Goal: Task Accomplishment & Management: Manage account settings

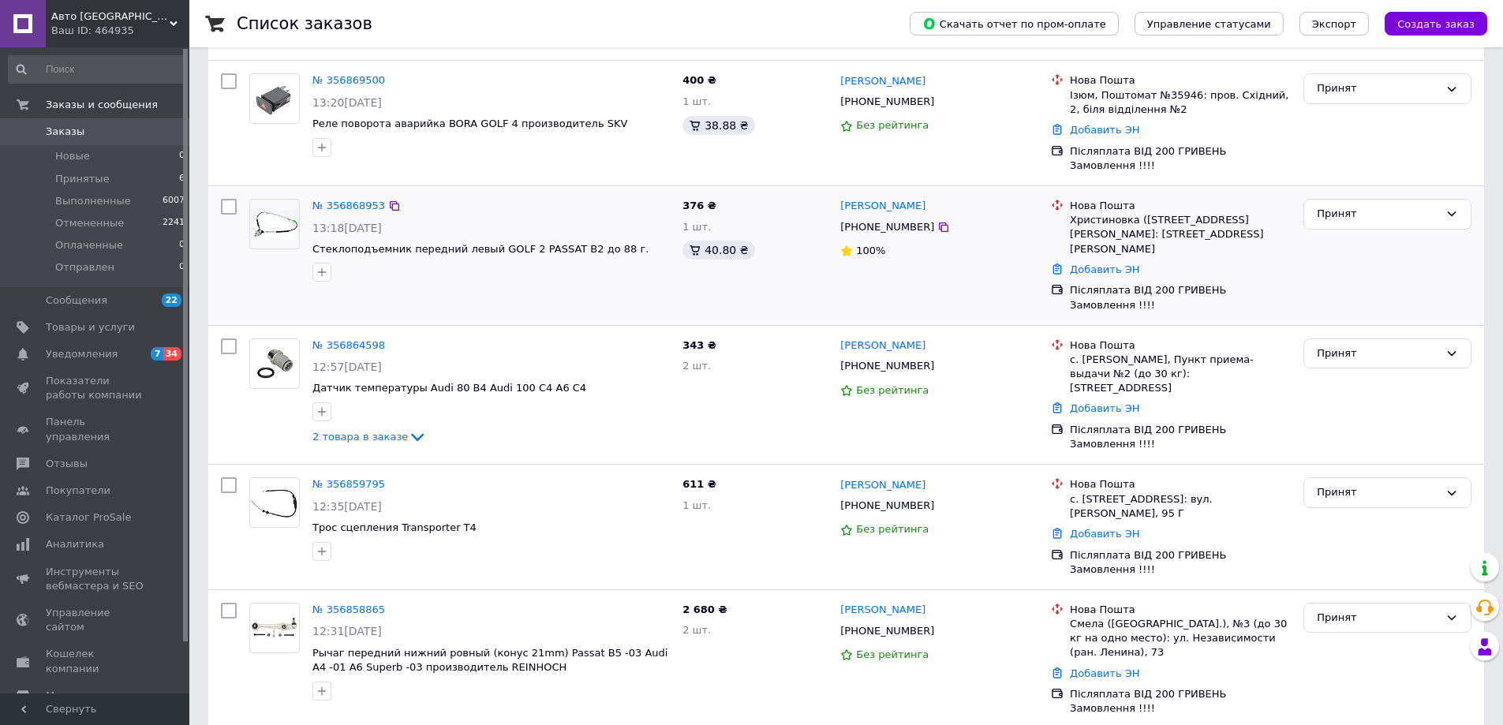
scroll to position [395, 0]
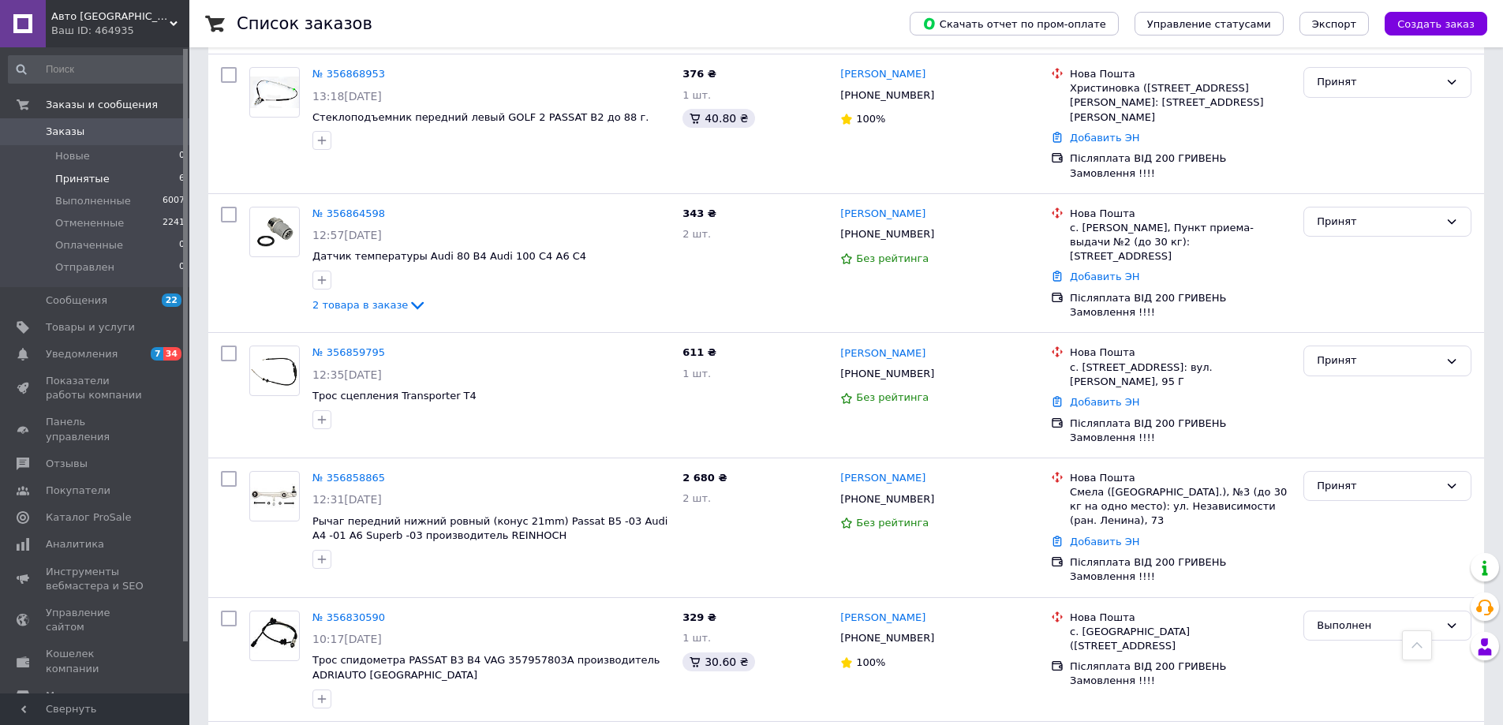
click at [67, 170] on li "Принятые 6" at bounding box center [97, 179] width 194 height 22
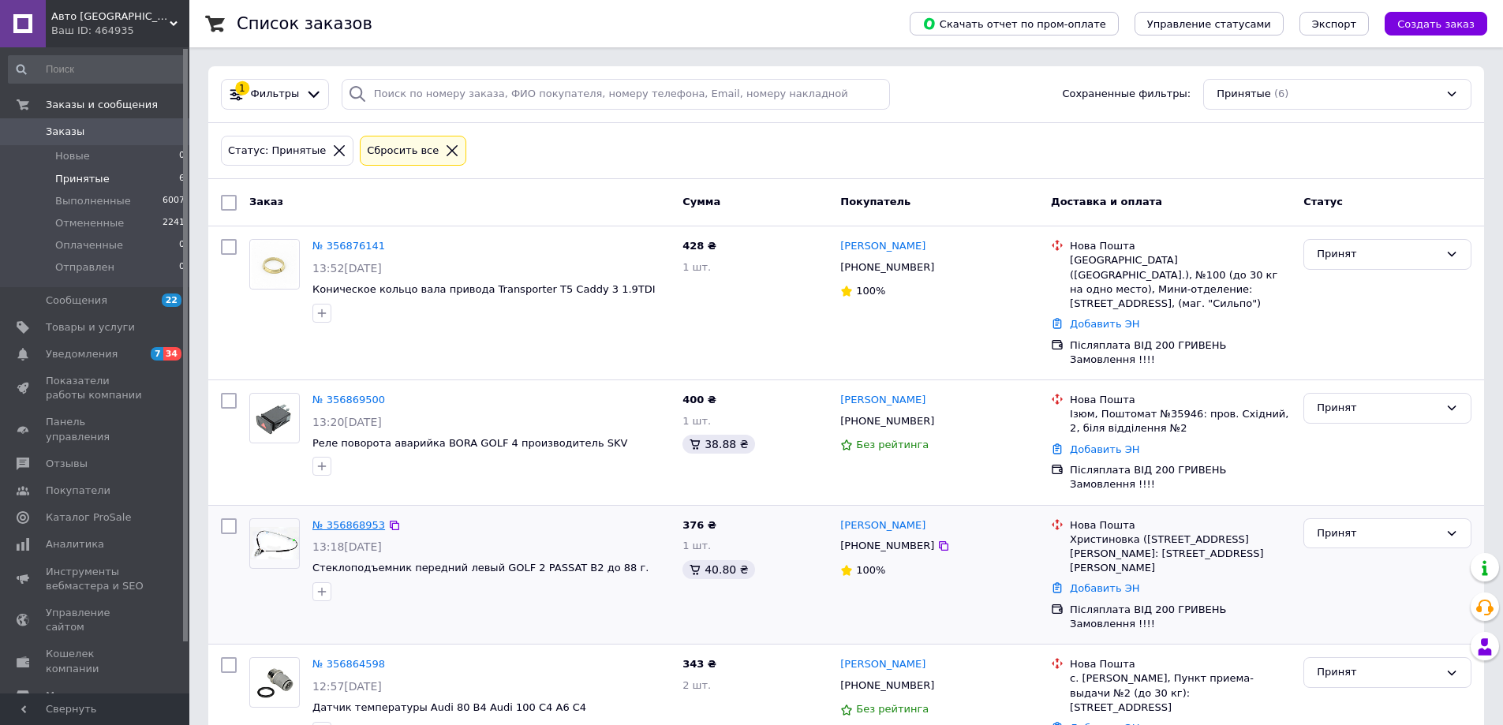
click at [343, 519] on link "№ 356868953" at bounding box center [349, 525] width 73 height 12
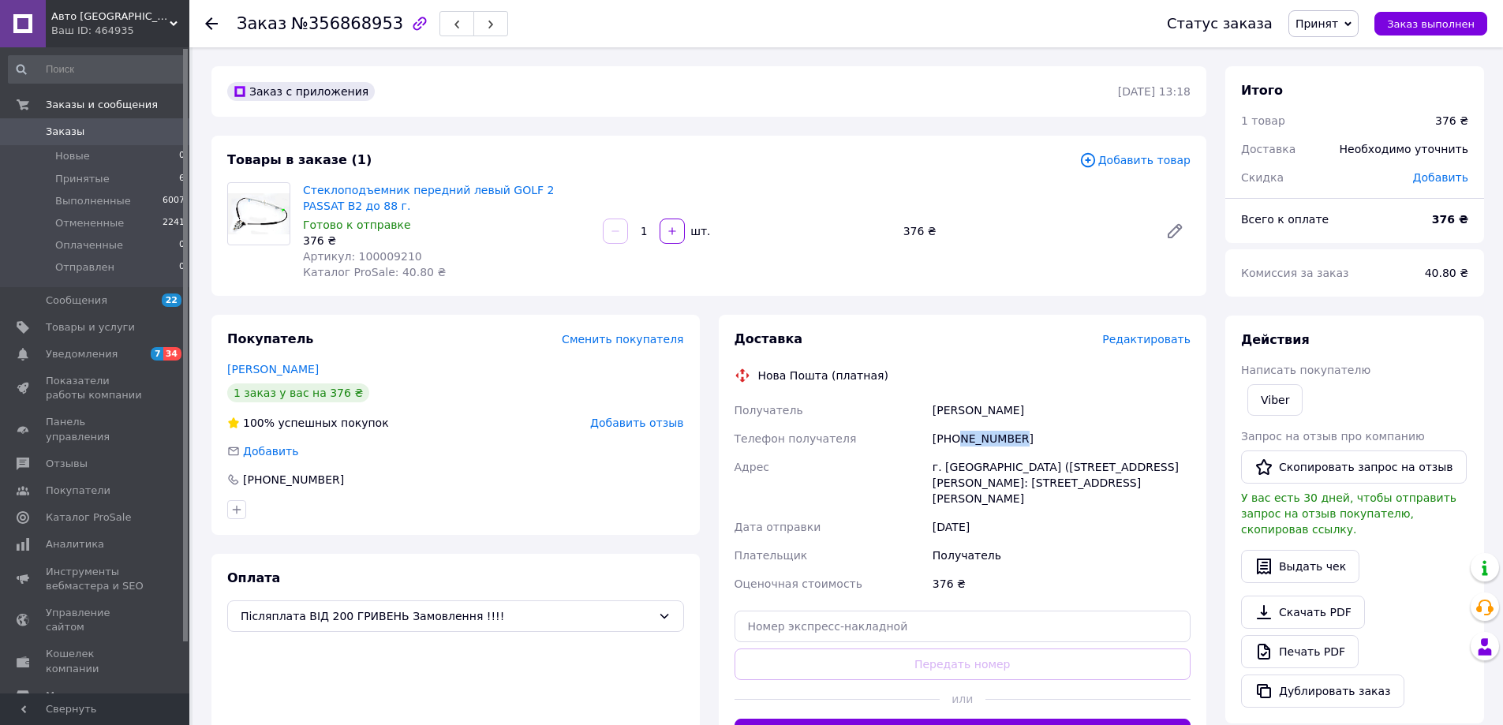
drag, startPoint x: 1014, startPoint y: 440, endPoint x: 957, endPoint y: 441, distance: 56.8
click at [957, 441] on div "[PHONE_NUMBER]" at bounding box center [1062, 439] width 264 height 28
copy div "988725959"
drag, startPoint x: 1030, startPoint y: 417, endPoint x: 927, endPoint y: 411, distance: 102.8
click at [927, 411] on div "Получатель [PERSON_NAME] получателя [PHONE_NUMBER] Адрес г. [GEOGRAPHIC_DATA] (…" at bounding box center [963, 497] width 463 height 202
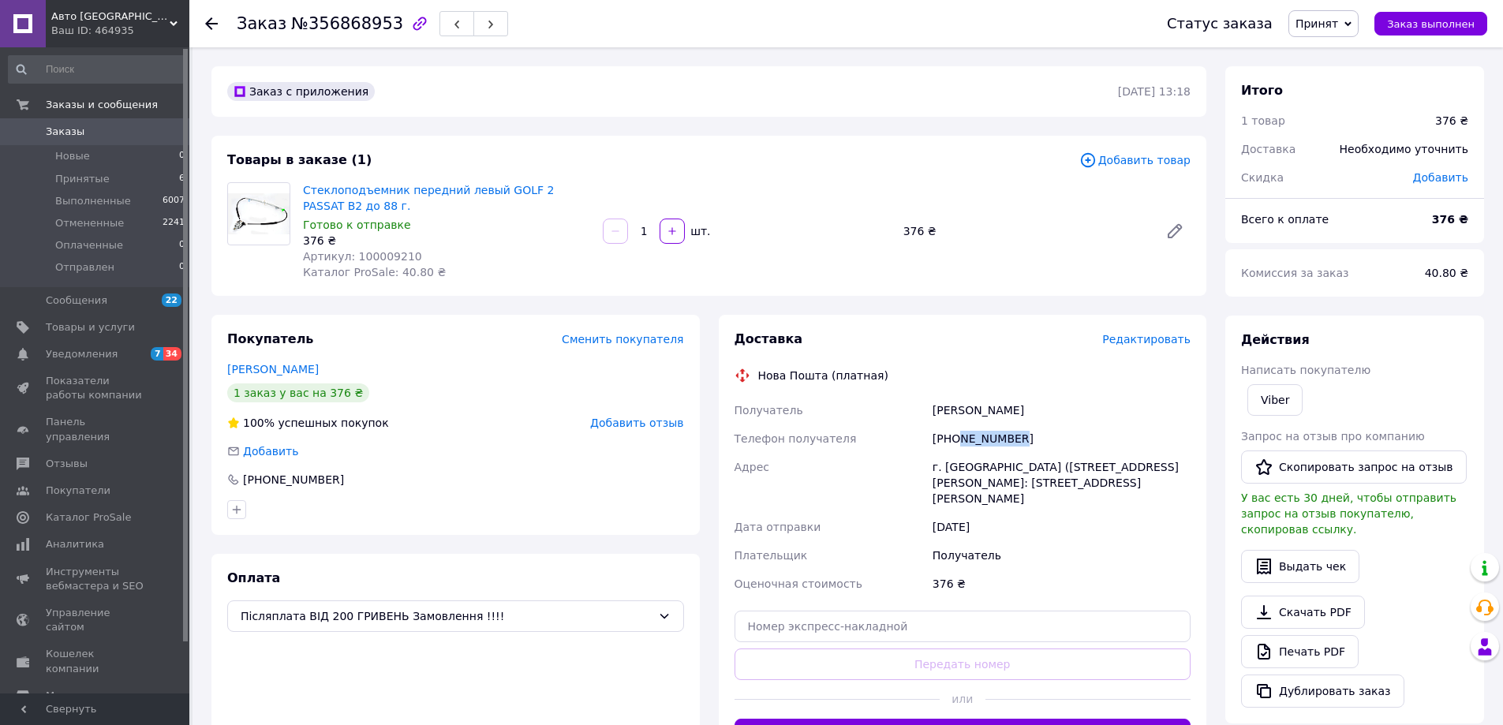
copy div "Получатель [PERSON_NAME]"
drag, startPoint x: 1006, startPoint y: 464, endPoint x: 945, endPoint y: 466, distance: 60.8
click at [945, 466] on div "г. [GEOGRAPHIC_DATA] ([STREET_ADDRESS][PERSON_NAME]: [STREET_ADDRESS][PERSON_NA…" at bounding box center [1062, 483] width 264 height 60
copy div "Христиновка"
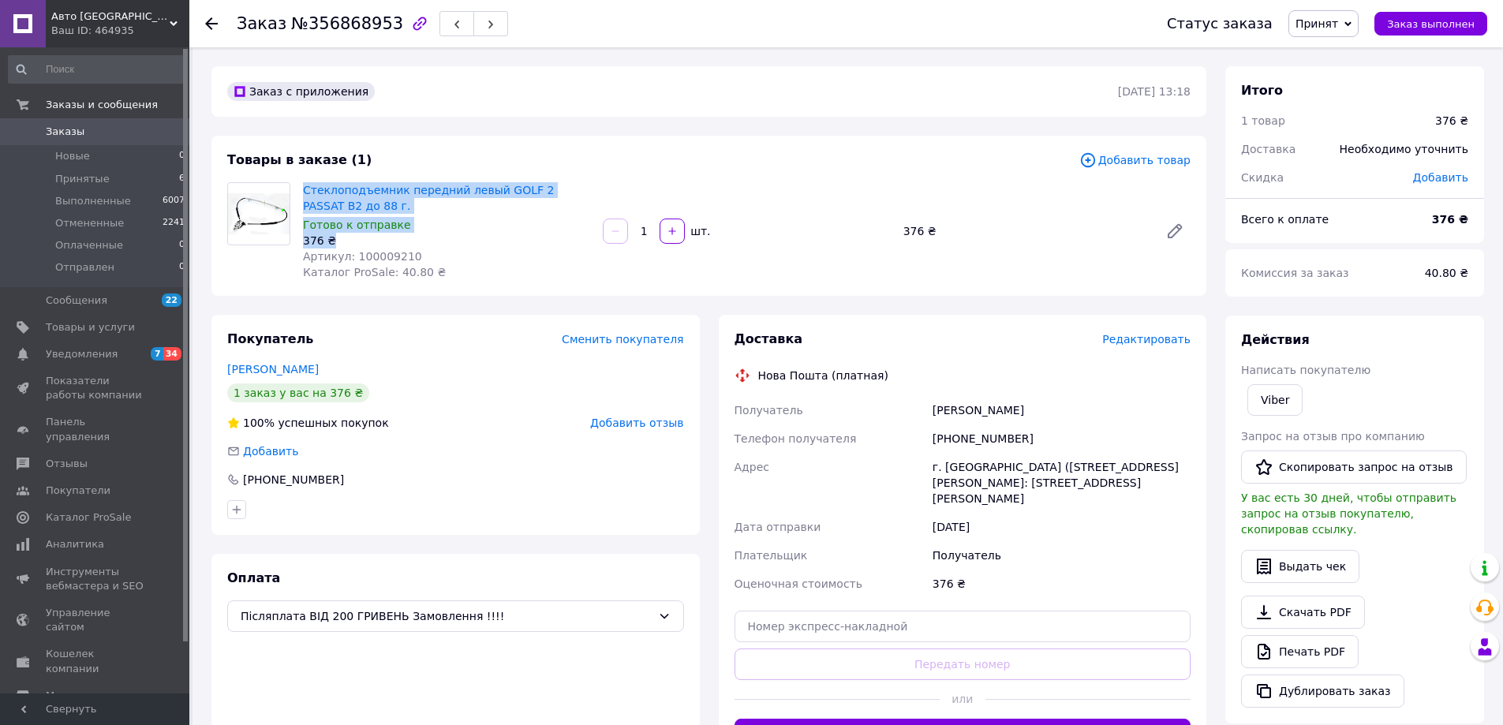
drag, startPoint x: 371, startPoint y: 238, endPoint x: 301, endPoint y: 194, distance: 81.9
click at [301, 194] on div "Стеклоподъемник передний левый GOLF 2 PASSAT B2 до 88 г. Готово к отправке 376 …" at bounding box center [447, 231] width 300 height 104
copy div "Стеклоподъемник передний левый GOLF 2 PASSAT B2 до 88 г. Готово к отправке 376 ₴"
click at [458, 261] on div "Артикул: 100009210" at bounding box center [446, 257] width 287 height 16
click at [1353, 26] on span "Принят" at bounding box center [1324, 23] width 70 height 27
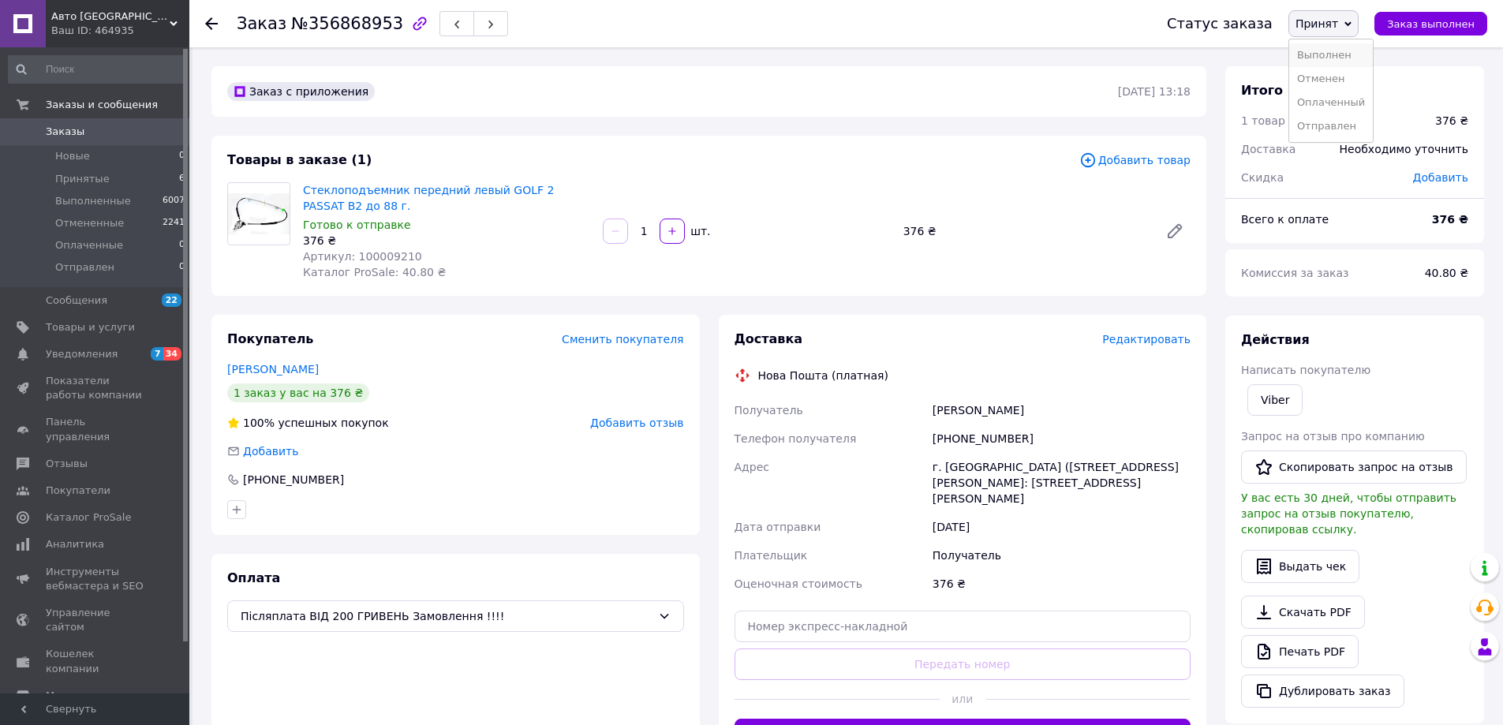
click at [1338, 51] on li "Выполнен" at bounding box center [1332, 55] width 84 height 24
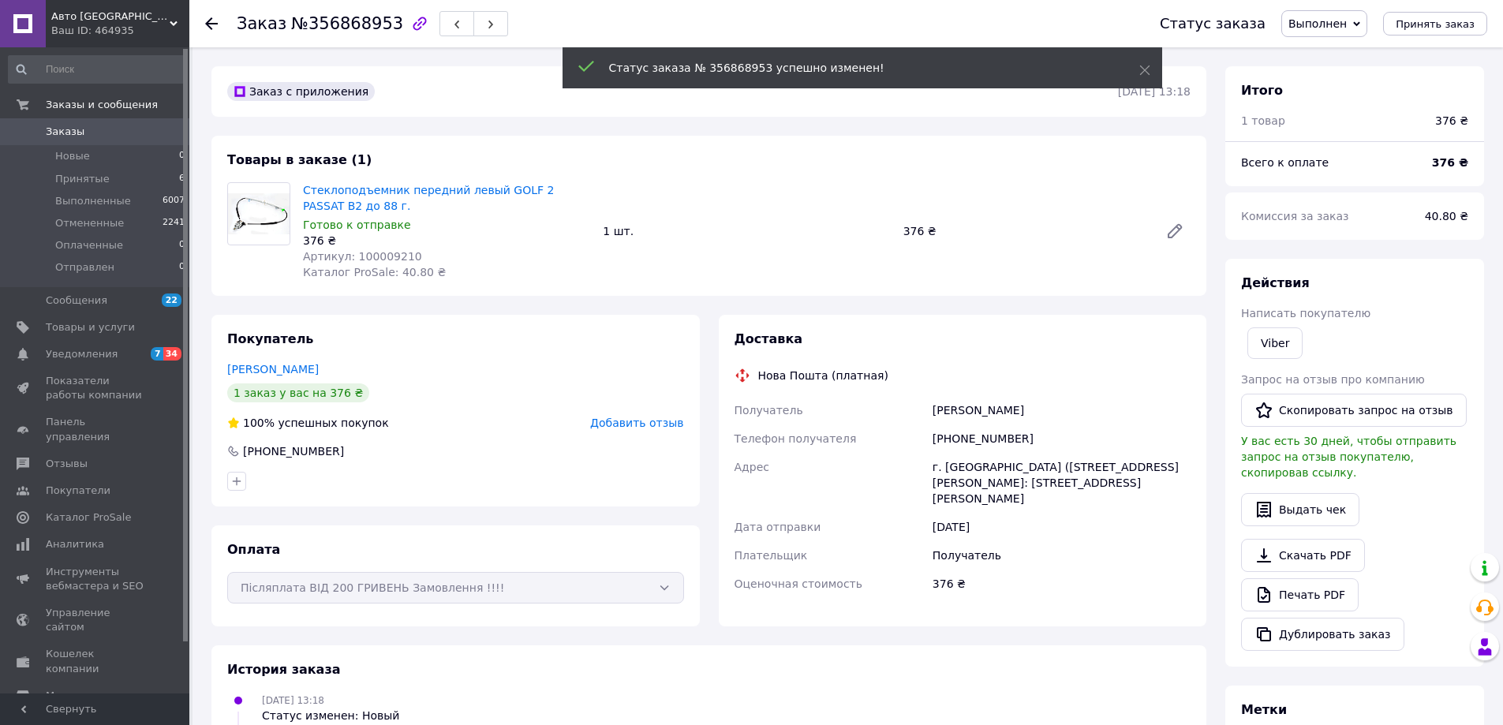
click at [626, 426] on span "Добавить отзыв" at bounding box center [636, 423] width 93 height 13
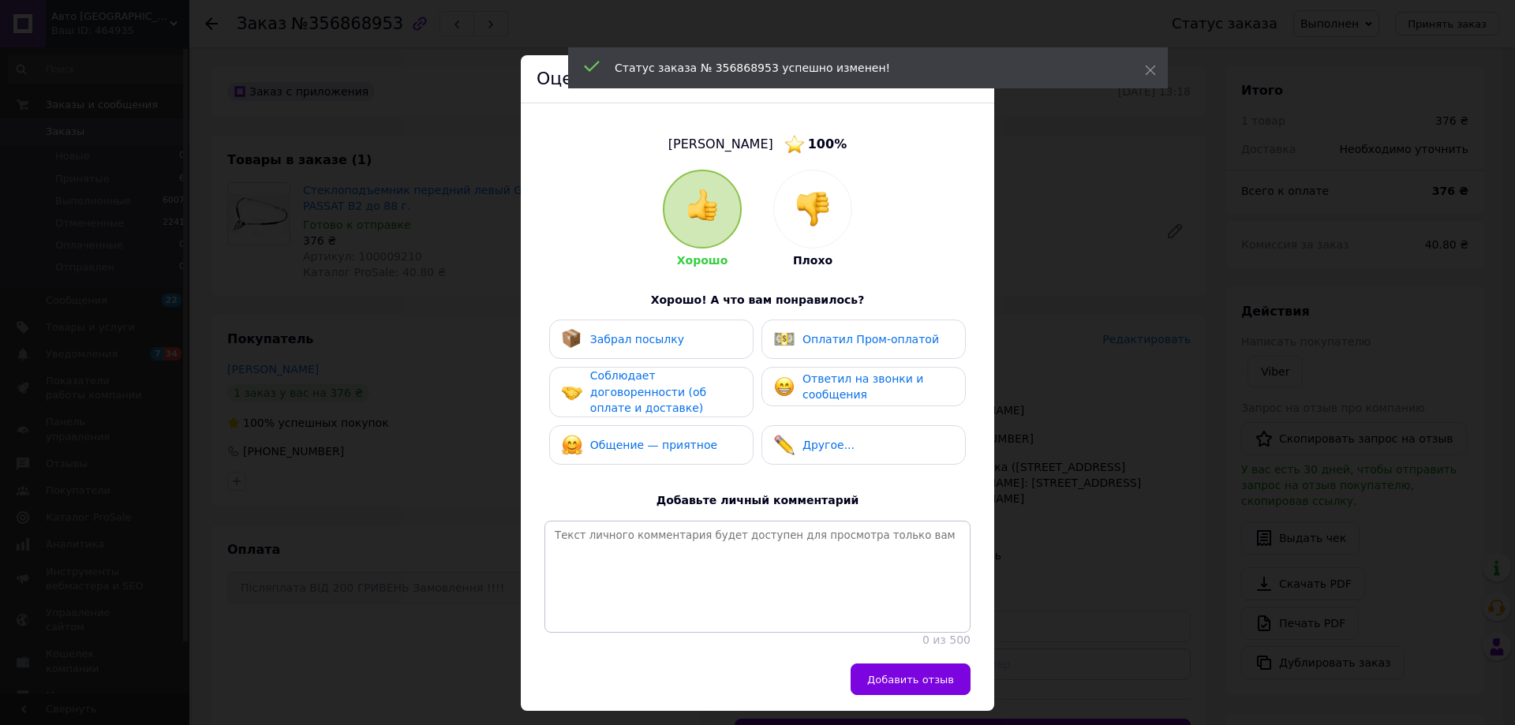
click at [645, 338] on span "Забрал посылку" at bounding box center [637, 339] width 94 height 13
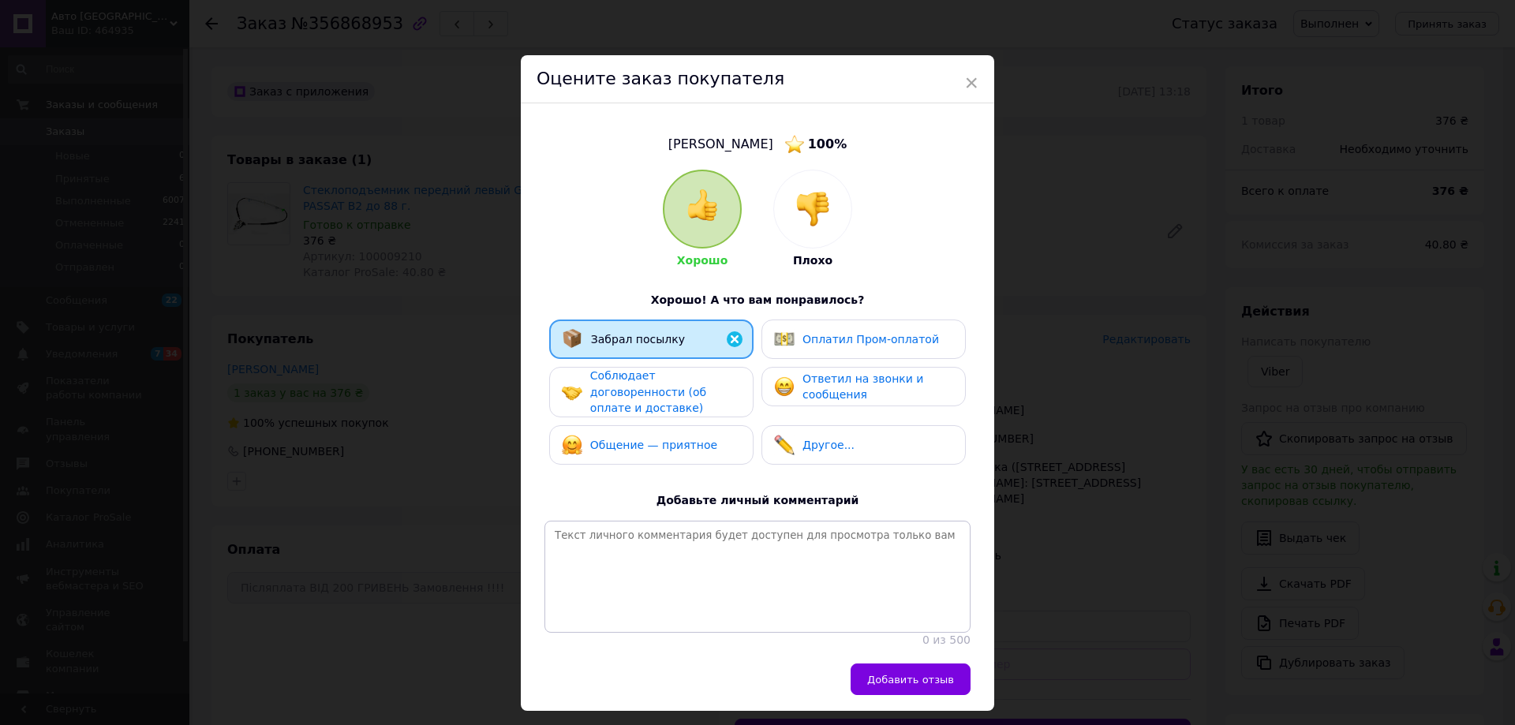
click at [642, 387] on span "Соблюдает договоренности (об оплате и доставке)" at bounding box center [648, 391] width 116 height 45
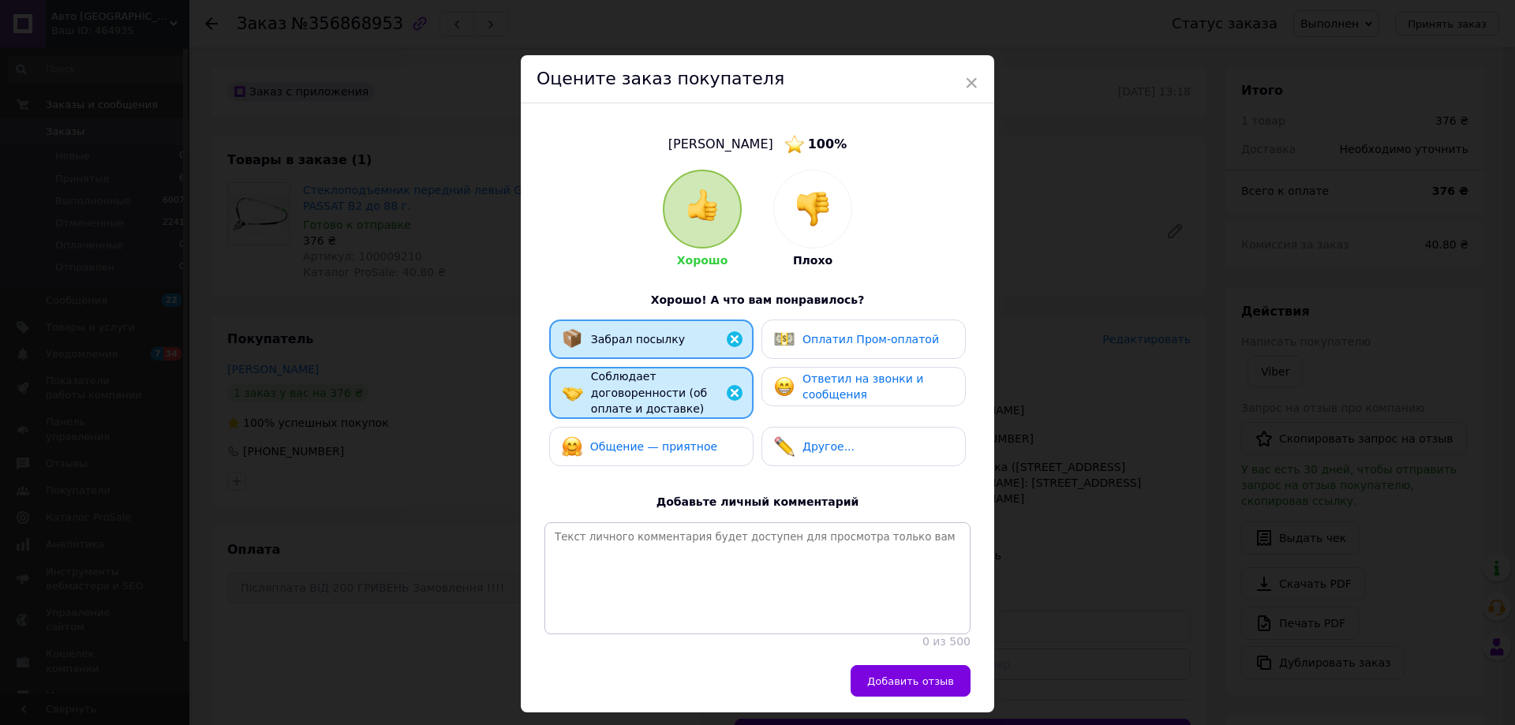
click at [637, 440] on span "Общение — приятное" at bounding box center [653, 446] width 127 height 13
click at [837, 369] on div "Ответил на звонки и сообщения" at bounding box center [864, 386] width 204 height 39
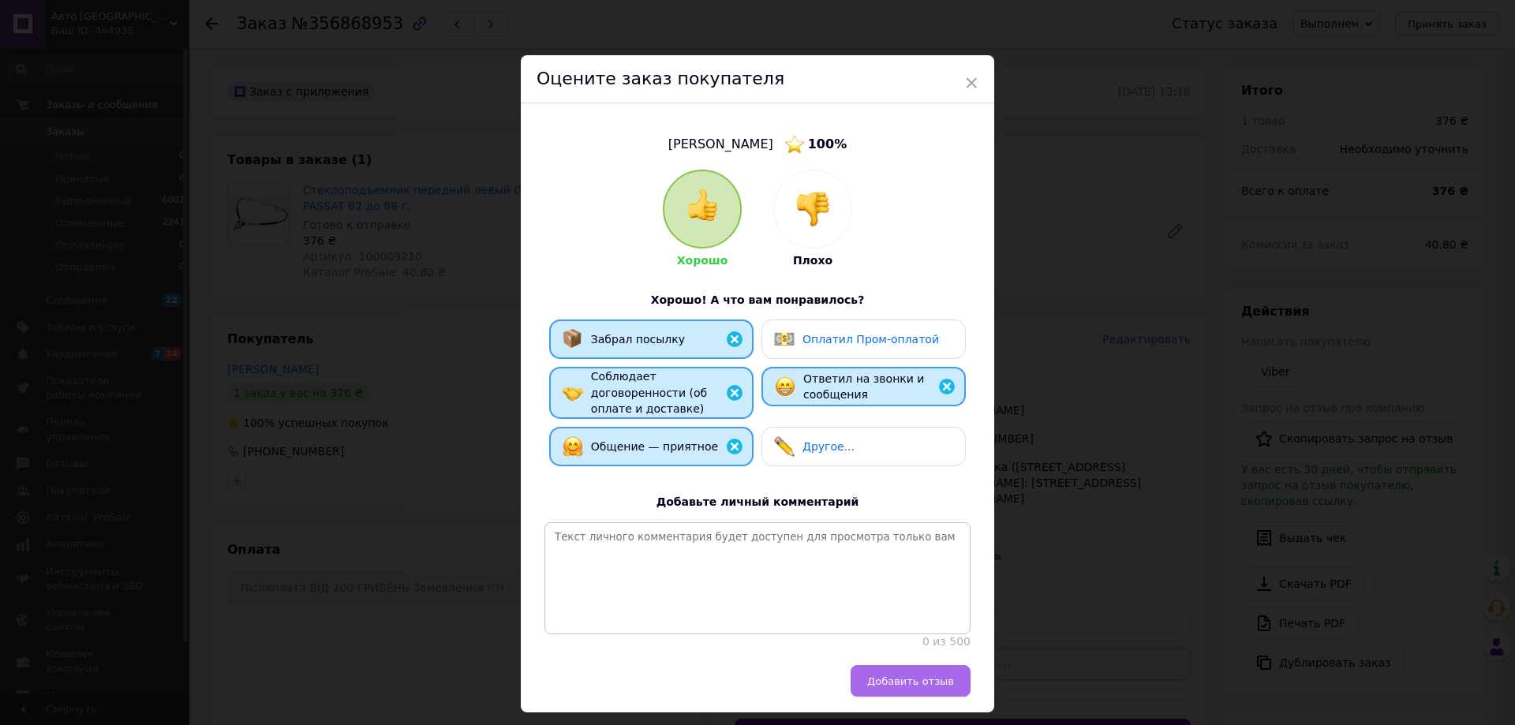
click at [910, 683] on span "Добавить отзыв" at bounding box center [910, 682] width 87 height 12
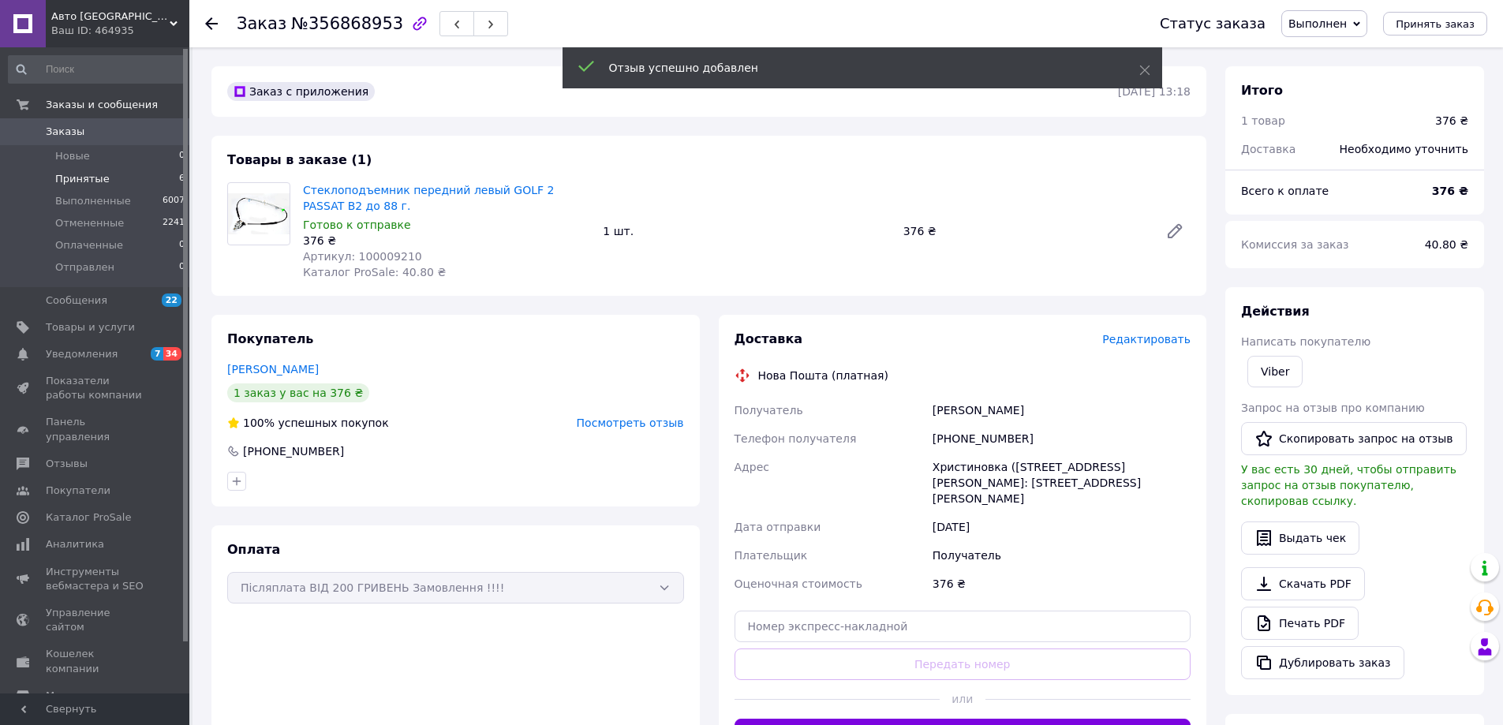
click at [92, 180] on span "Принятые" at bounding box center [82, 179] width 54 height 14
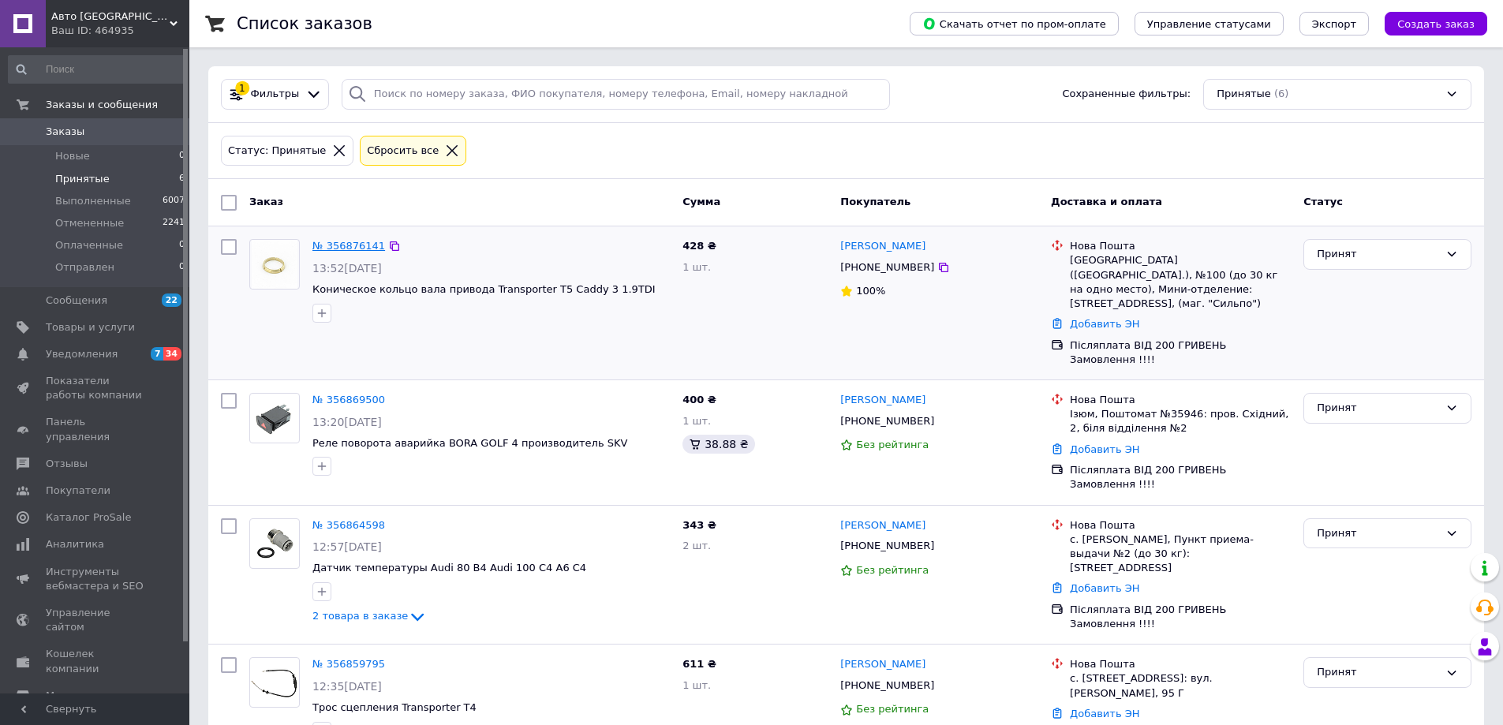
click at [353, 245] on link "№ 356876141" at bounding box center [349, 246] width 73 height 12
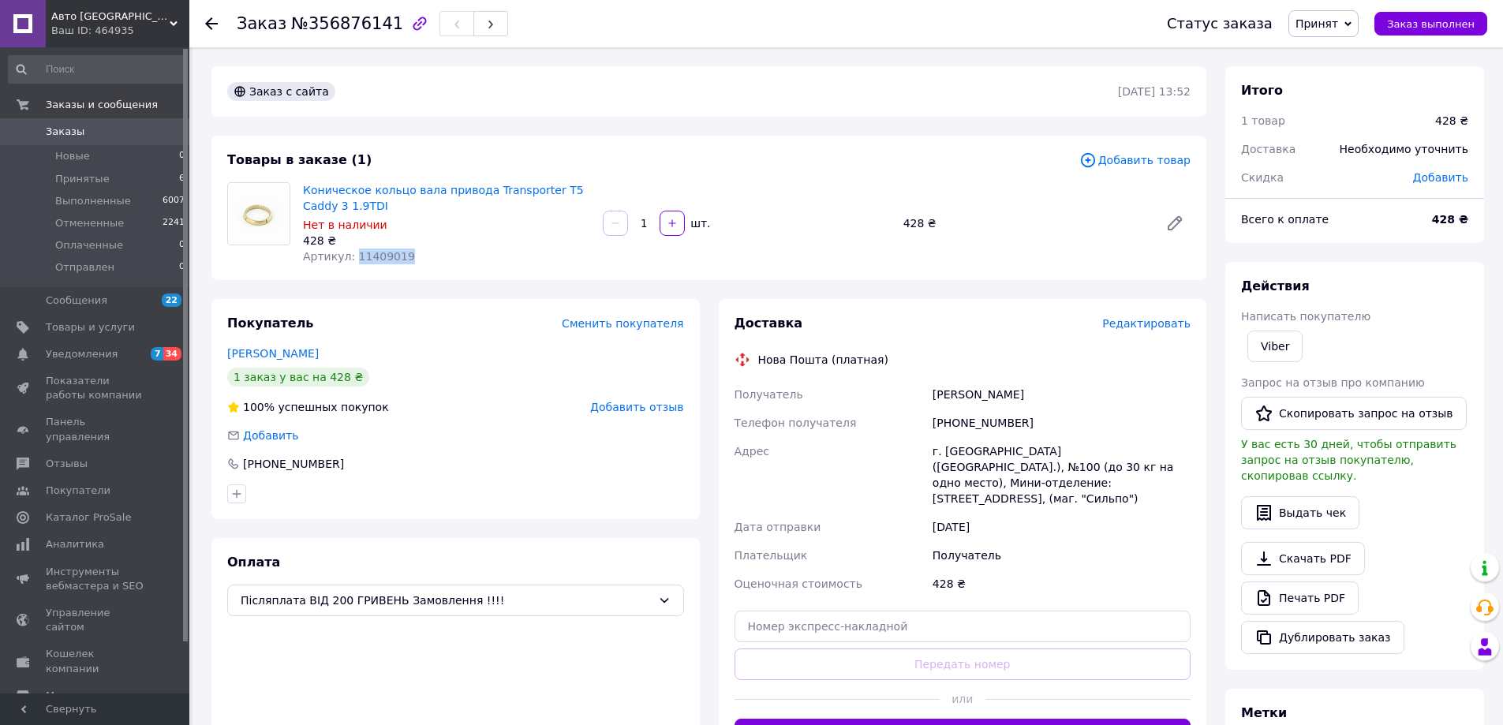
drag, startPoint x: 406, startPoint y: 261, endPoint x: 350, endPoint y: 263, distance: 56.8
click at [350, 263] on div "Артикул: 11409019" at bounding box center [446, 257] width 287 height 16
copy span "11409019"
drag, startPoint x: 1013, startPoint y: 421, endPoint x: 960, endPoint y: 429, distance: 52.6
click at [960, 429] on div "[PHONE_NUMBER]" at bounding box center [1062, 423] width 264 height 28
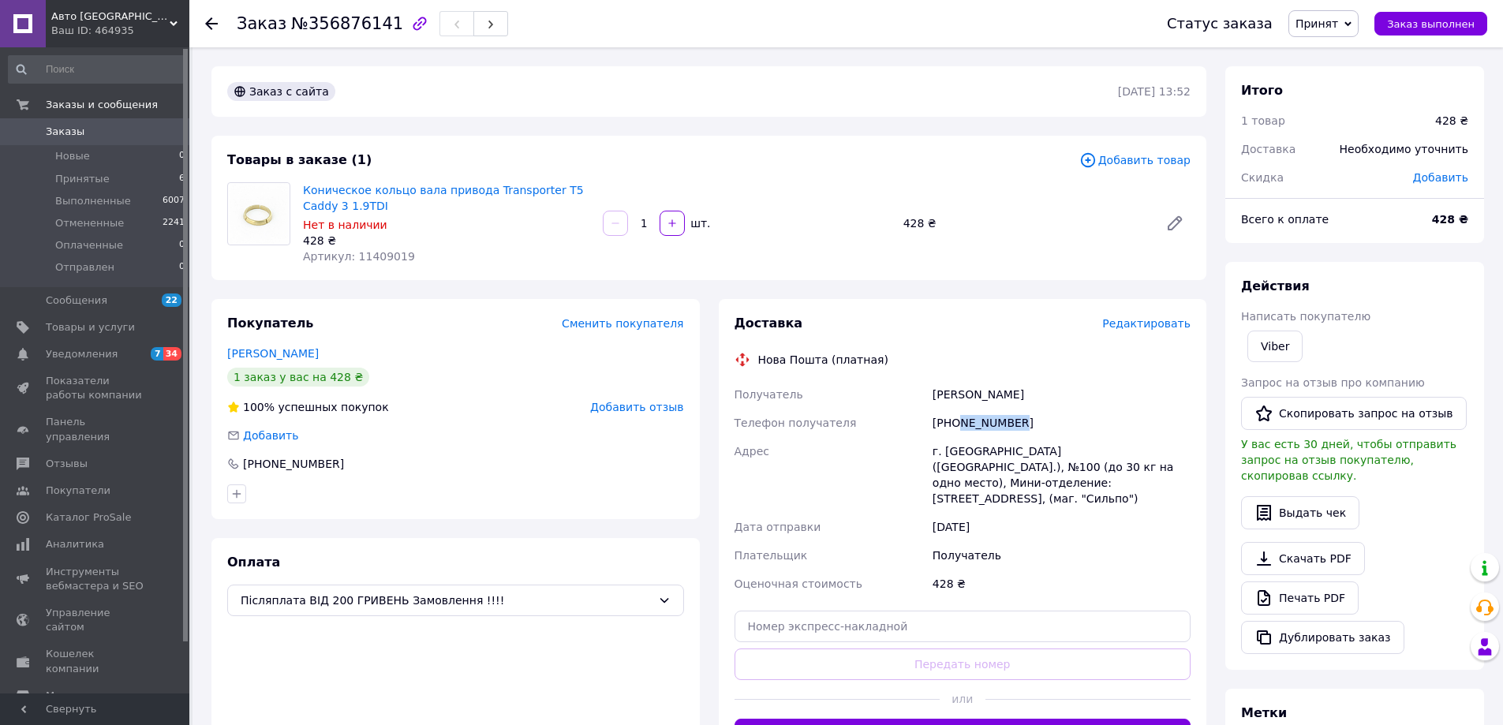
copy div "967450730"
drag, startPoint x: 1016, startPoint y: 398, endPoint x: 929, endPoint y: 394, distance: 86.9
click at [918, 397] on div "Получатель [PERSON_NAME] Телефон получателя [PHONE_NUMBER] Адрес [STREET_ADDRES…" at bounding box center [963, 489] width 463 height 218
copy div "Получатель [PERSON_NAME]"
drag, startPoint x: 400, startPoint y: 252, endPoint x: 305, endPoint y: 253, distance: 94.7
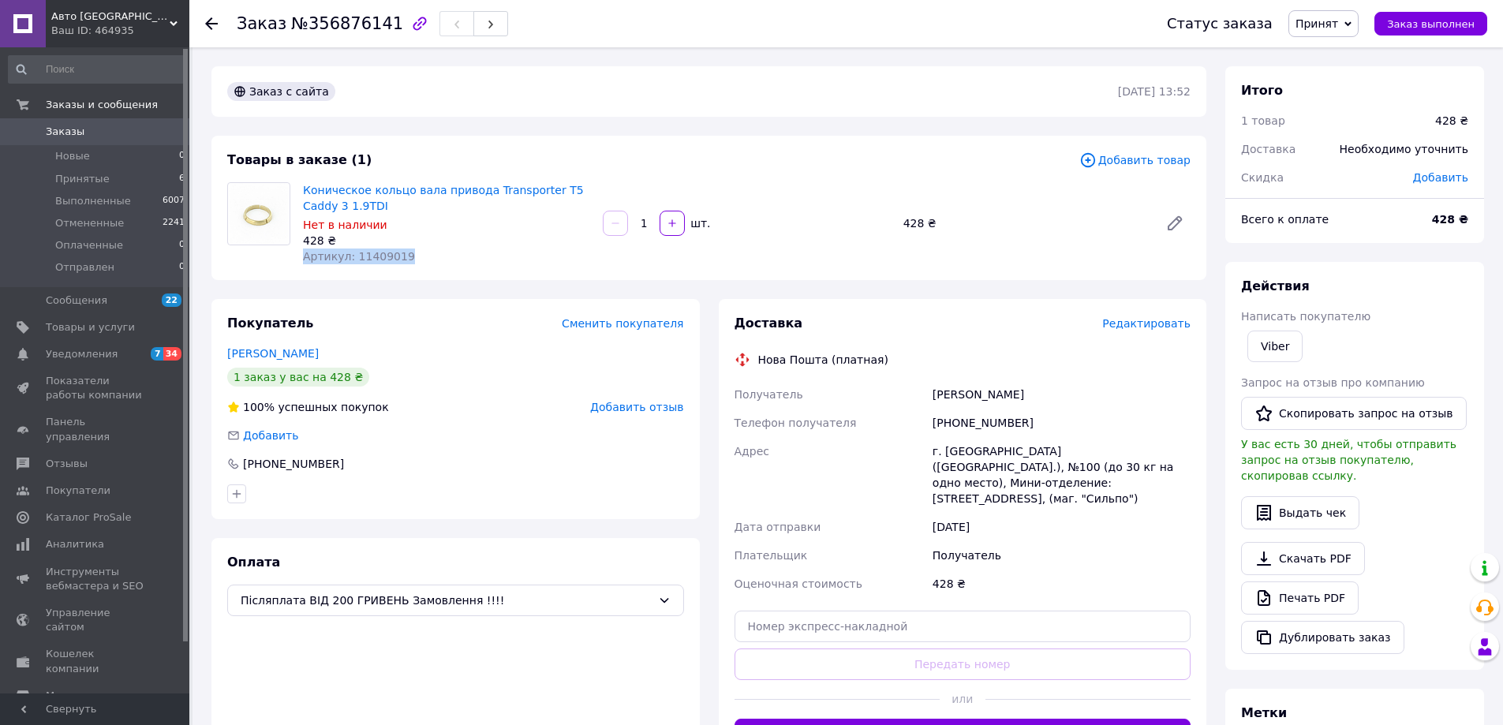
click at [305, 253] on div "Артикул: 11409019" at bounding box center [446, 257] width 287 height 16
copy span "Артикул: 11409019"
click at [425, 234] on div "428 ₴" at bounding box center [446, 241] width 287 height 16
drag, startPoint x: 1020, startPoint y: 425, endPoint x: 958, endPoint y: 423, distance: 61.6
click at [954, 423] on div "[PHONE_NUMBER]" at bounding box center [1062, 423] width 264 height 28
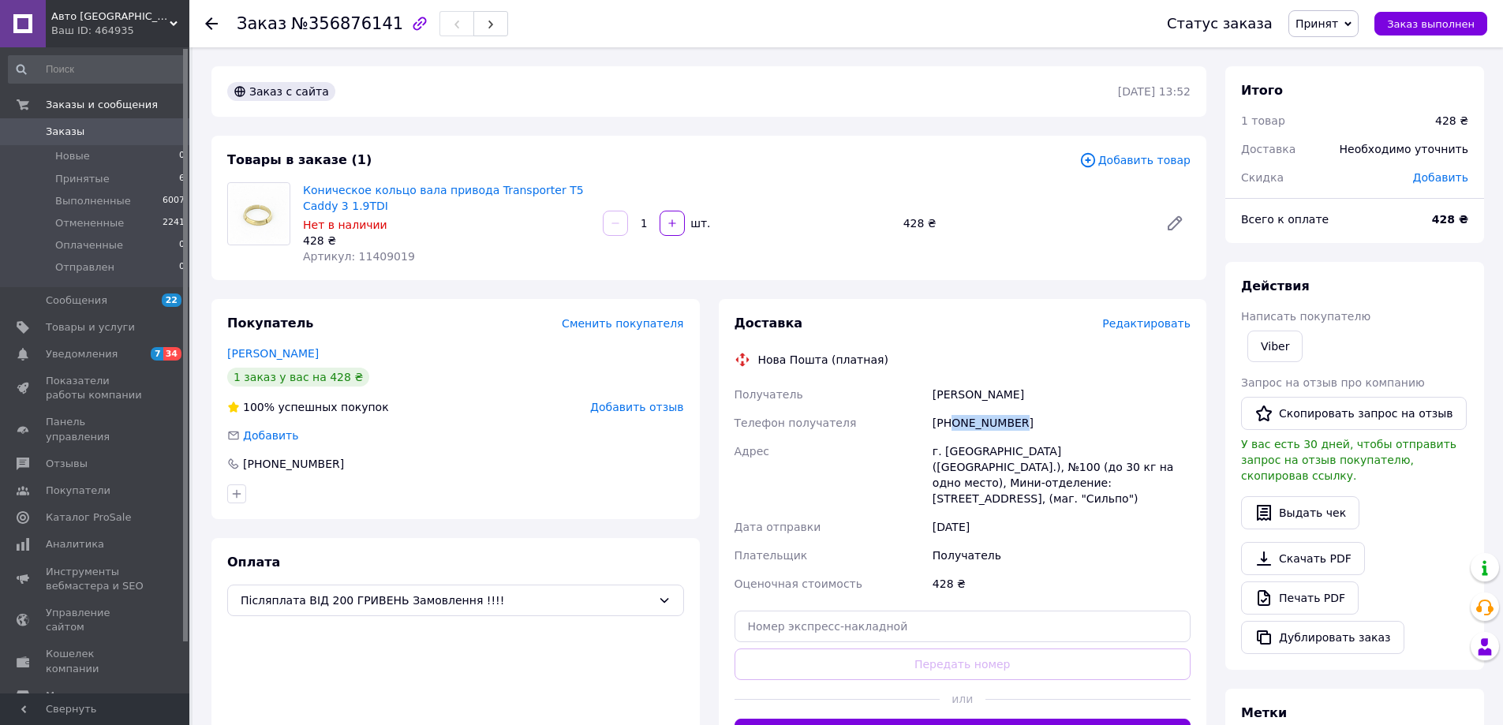
copy div "0967450730"
click at [437, 348] on div "[PERSON_NAME]" at bounding box center [455, 354] width 457 height 16
click at [1338, 23] on span "Принят" at bounding box center [1317, 23] width 43 height 13
click at [1339, 60] on li "Выполнен" at bounding box center [1332, 55] width 84 height 24
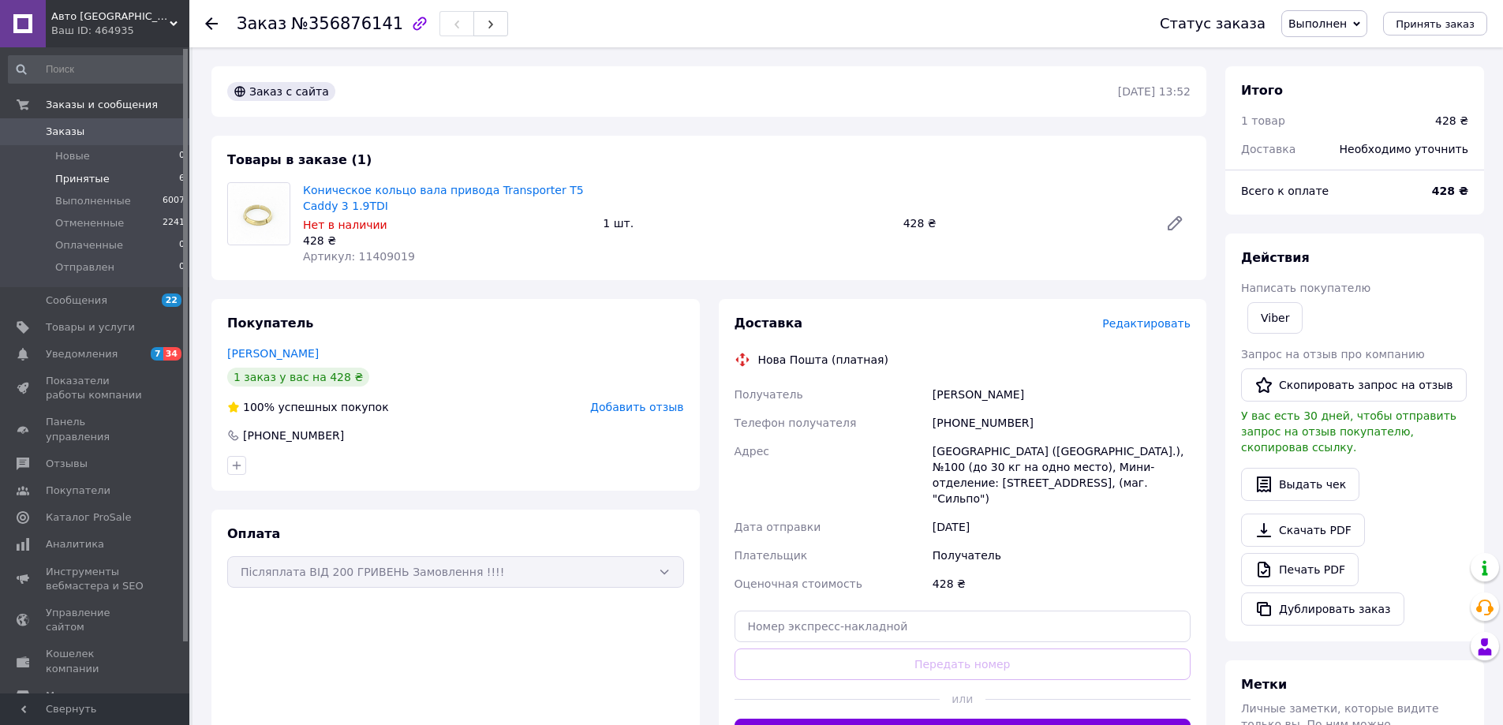
click at [77, 174] on span "Принятые" at bounding box center [82, 179] width 54 height 14
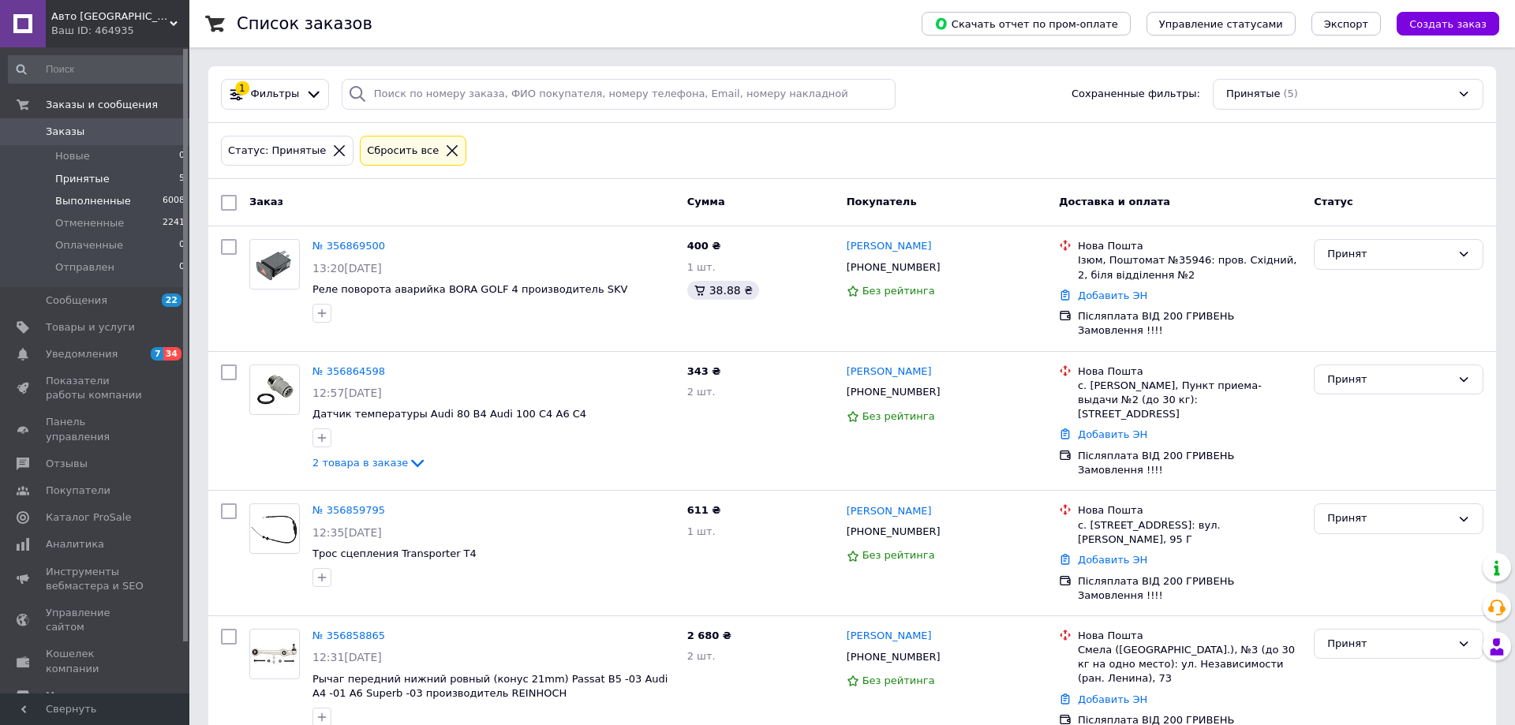
click at [72, 204] on span "Выполненные" at bounding box center [93, 201] width 76 height 14
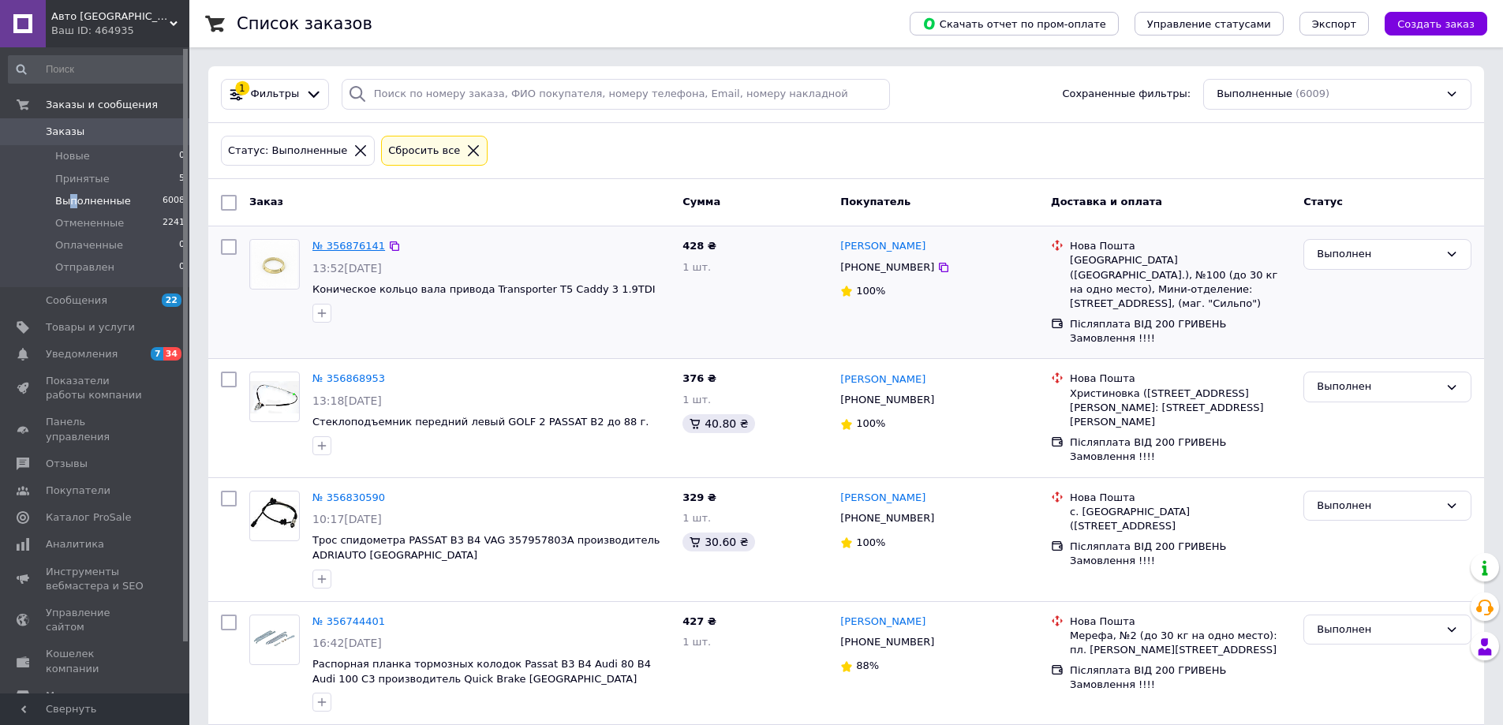
click at [316, 244] on link "№ 356876141" at bounding box center [349, 246] width 73 height 12
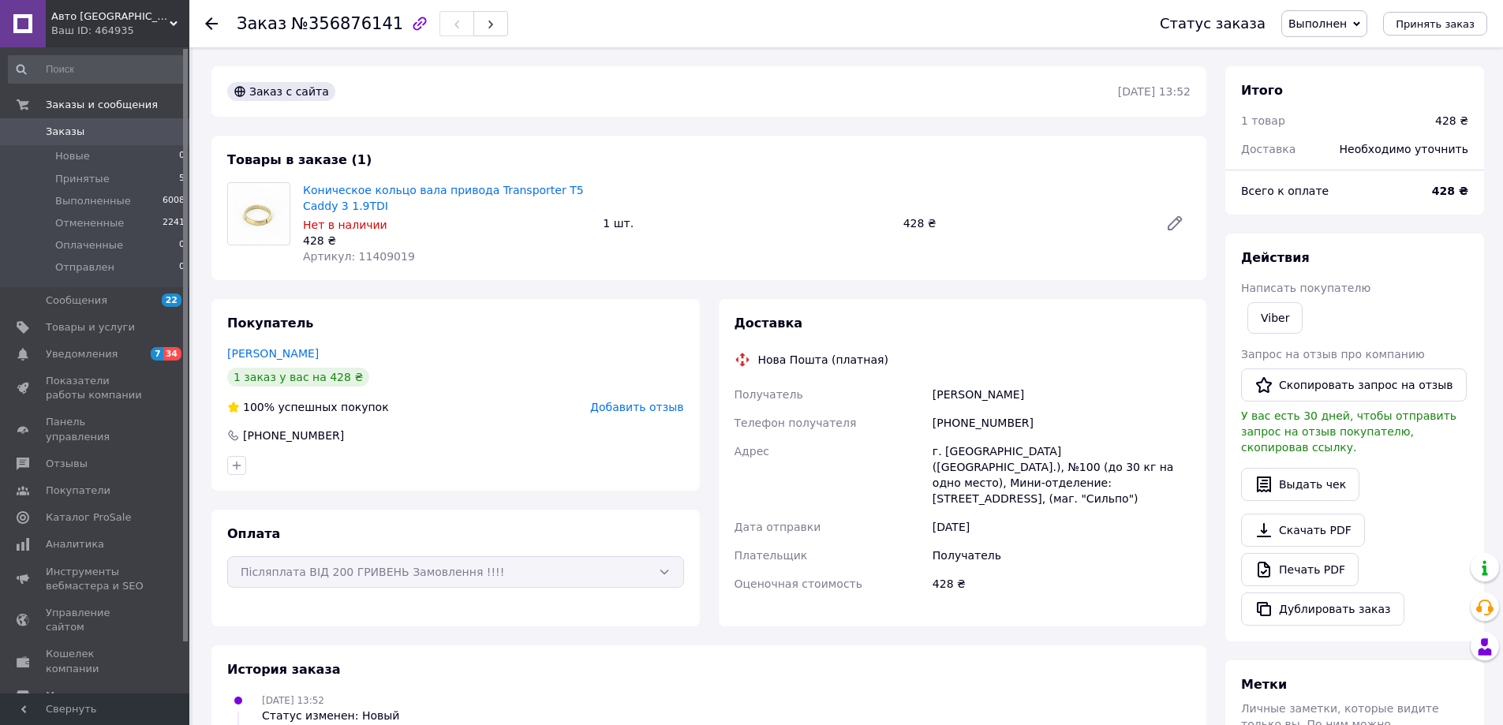
click at [644, 402] on span "Добавить отзыв" at bounding box center [636, 407] width 93 height 13
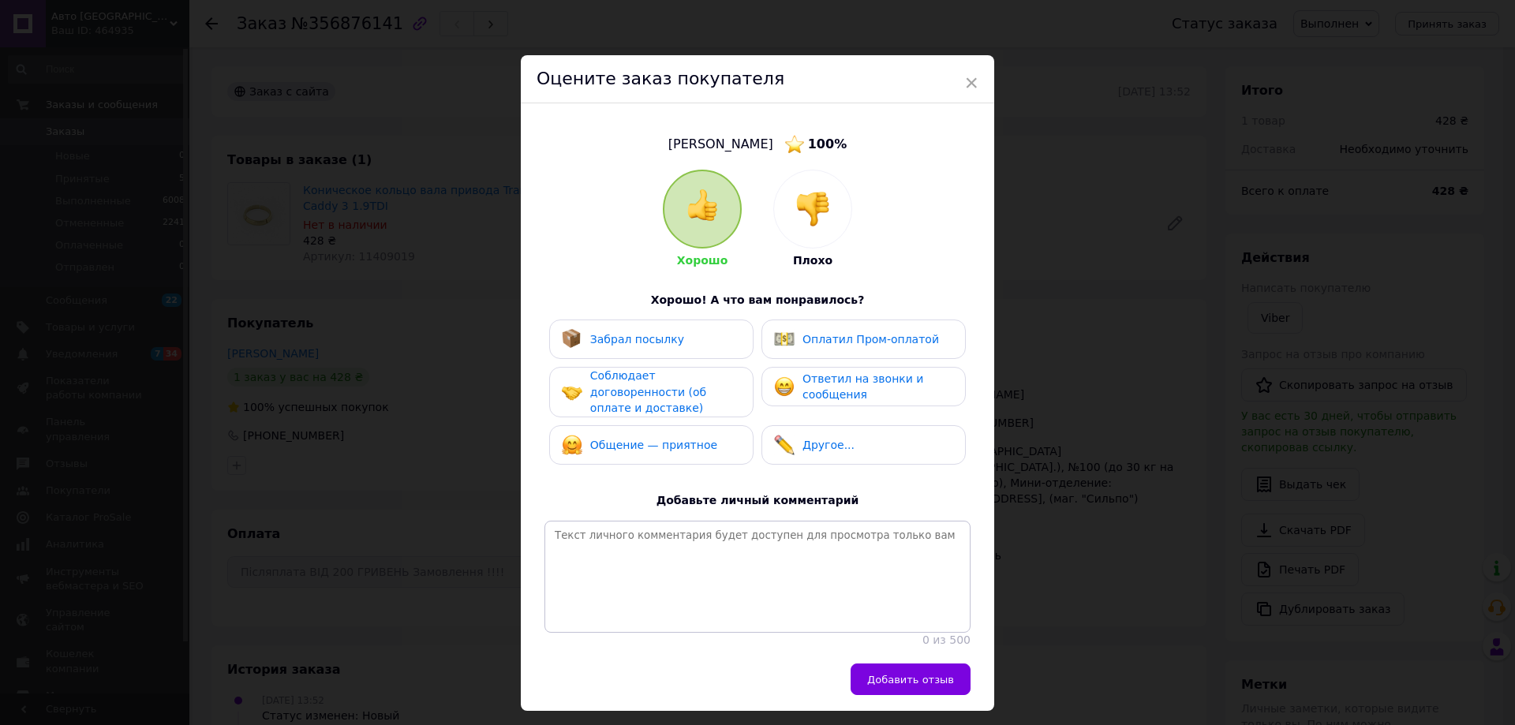
click at [593, 343] on span "Забрал посылку" at bounding box center [637, 339] width 94 height 13
click at [605, 372] on div "Забрал посылку Оплатил Пром-оплатой Соблюдает договоренности (об оплате и доста…" at bounding box center [758, 396] width 426 height 153
click at [615, 390] on span "Соблюдает договоренности (об оплате и доставке)" at bounding box center [648, 391] width 116 height 45
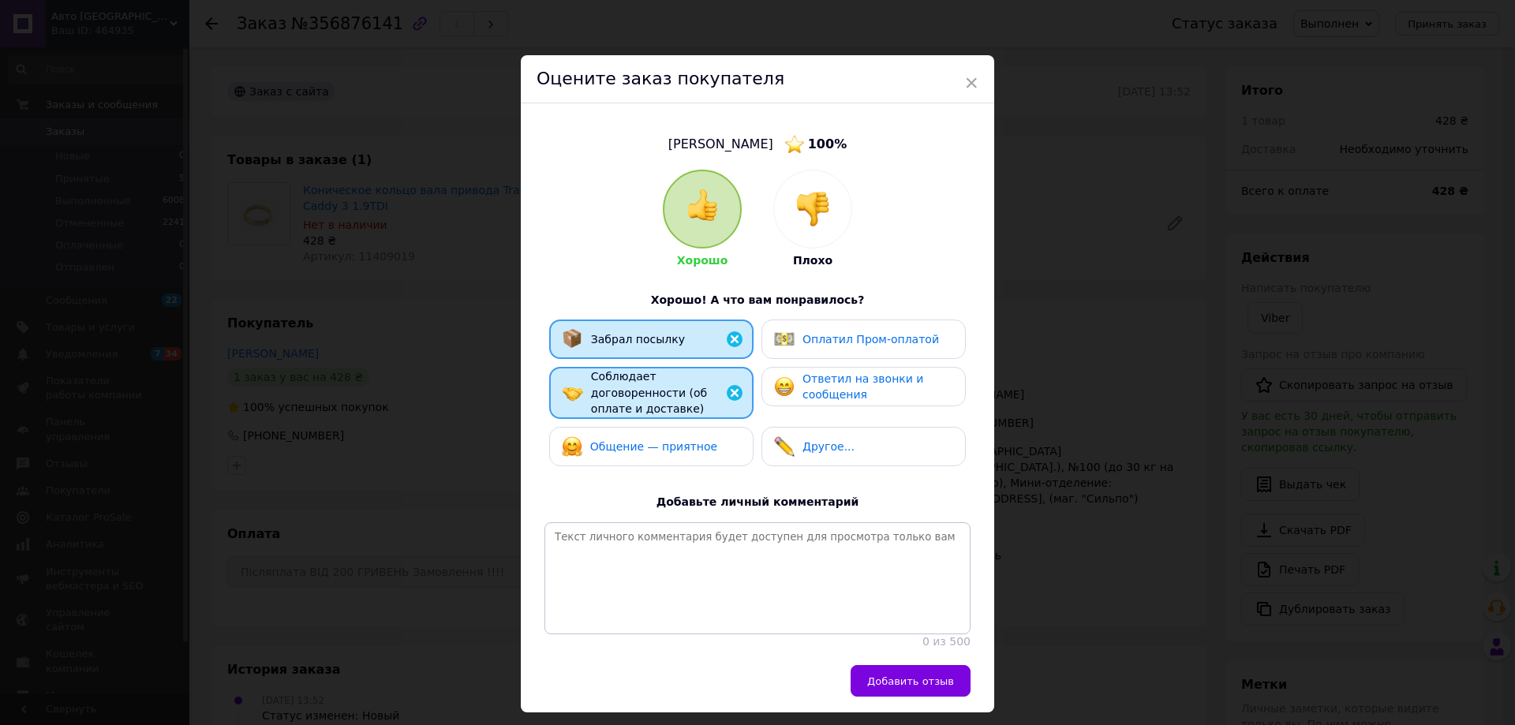
click at [617, 440] on span "Общение — приятное" at bounding box center [653, 446] width 127 height 13
click at [790, 395] on img at bounding box center [784, 386] width 21 height 21
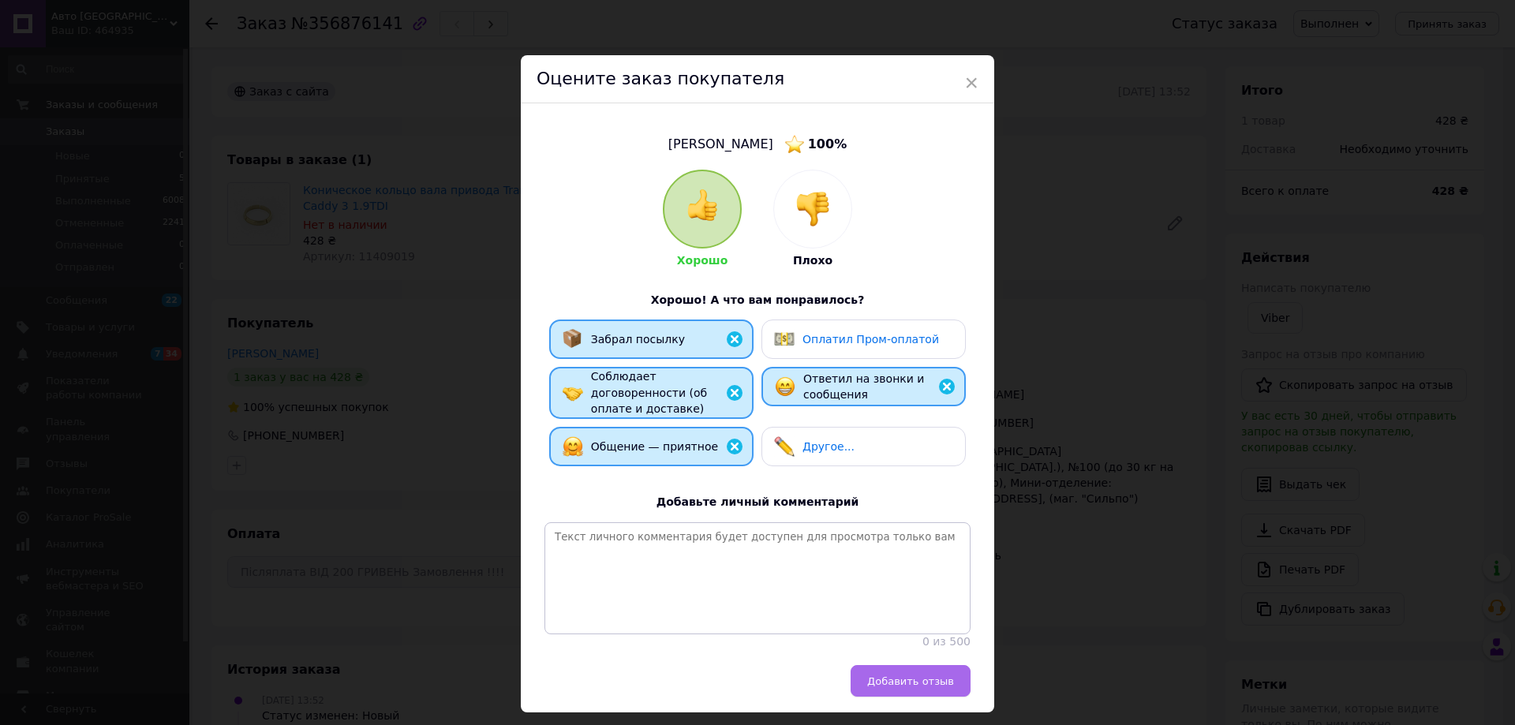
click at [929, 676] on span "Добавить отзыв" at bounding box center [910, 682] width 87 height 12
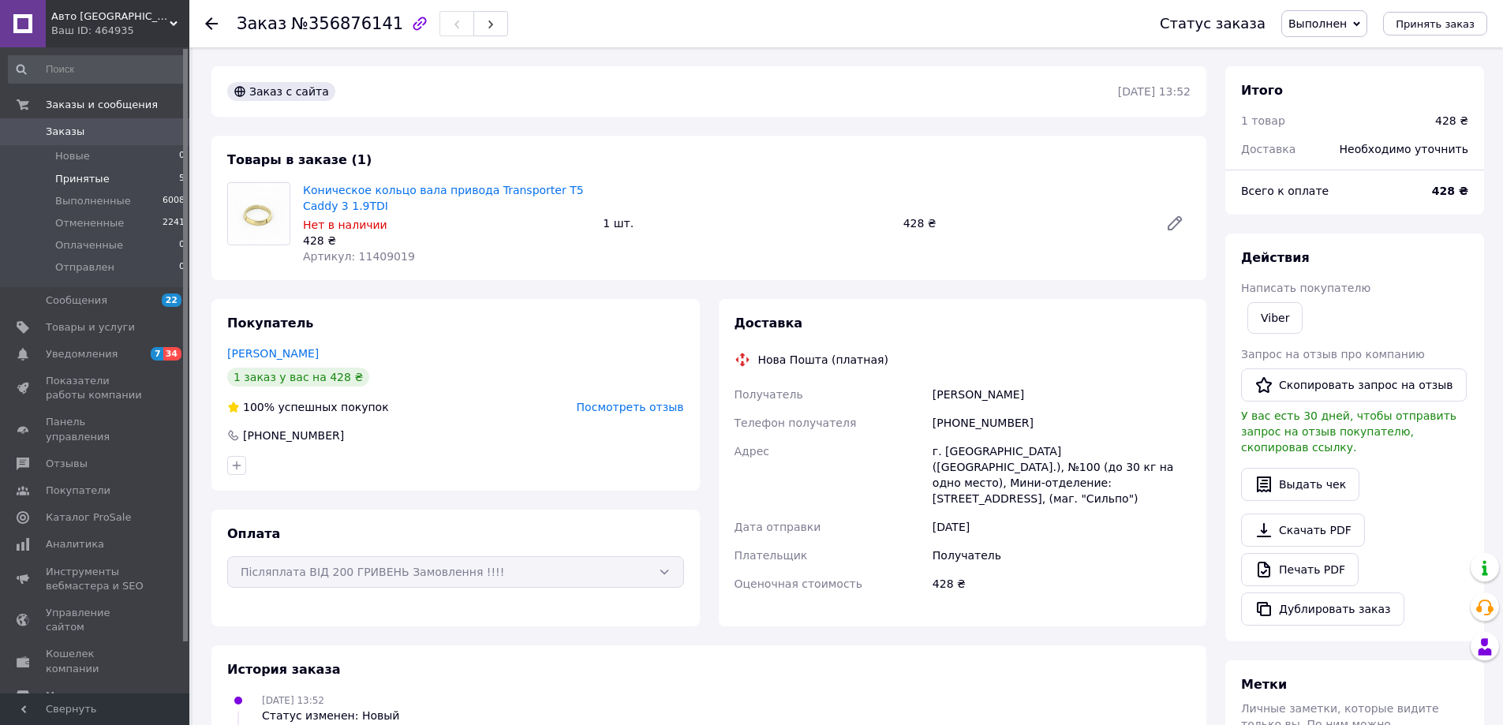
click at [82, 182] on span "Принятые" at bounding box center [82, 179] width 54 height 14
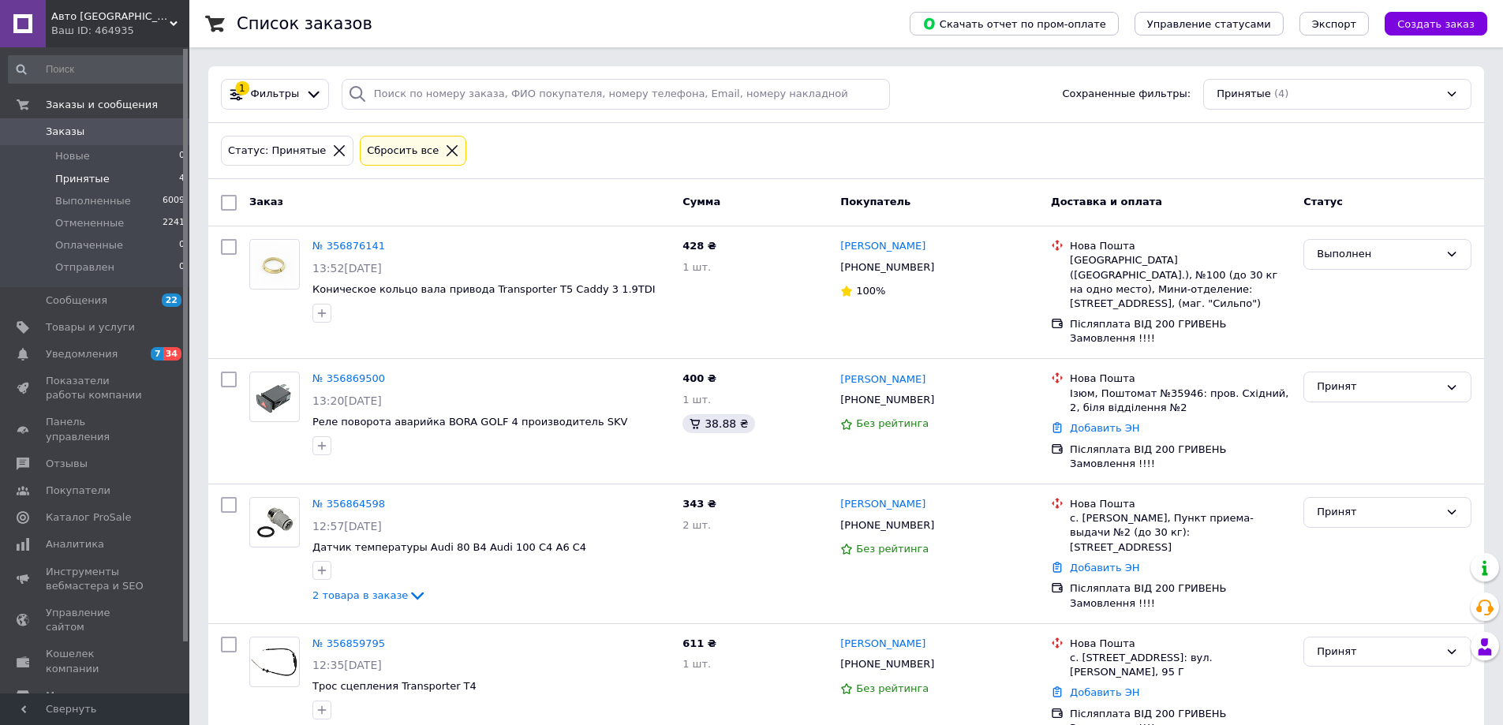
scroll to position [107, 0]
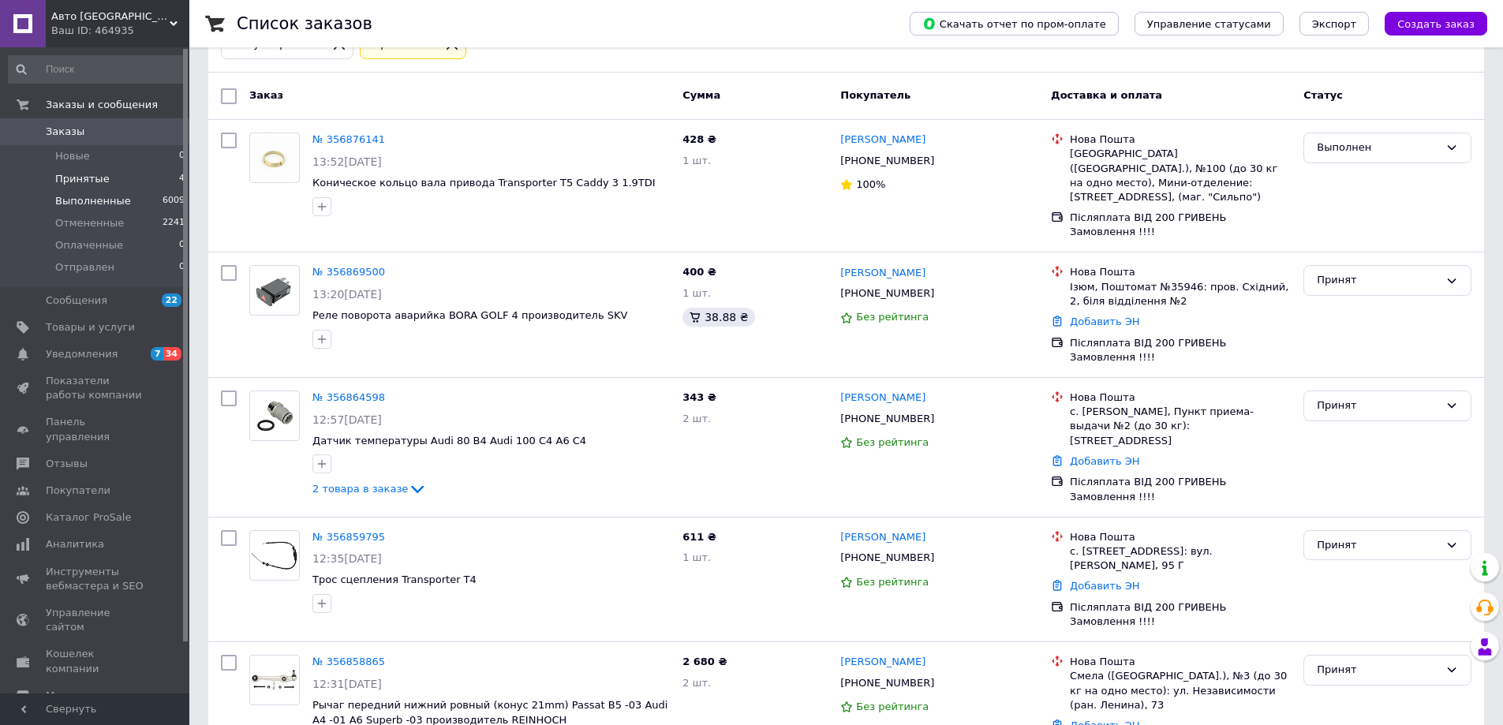
click at [88, 206] on span "Выполненные" at bounding box center [93, 201] width 76 height 14
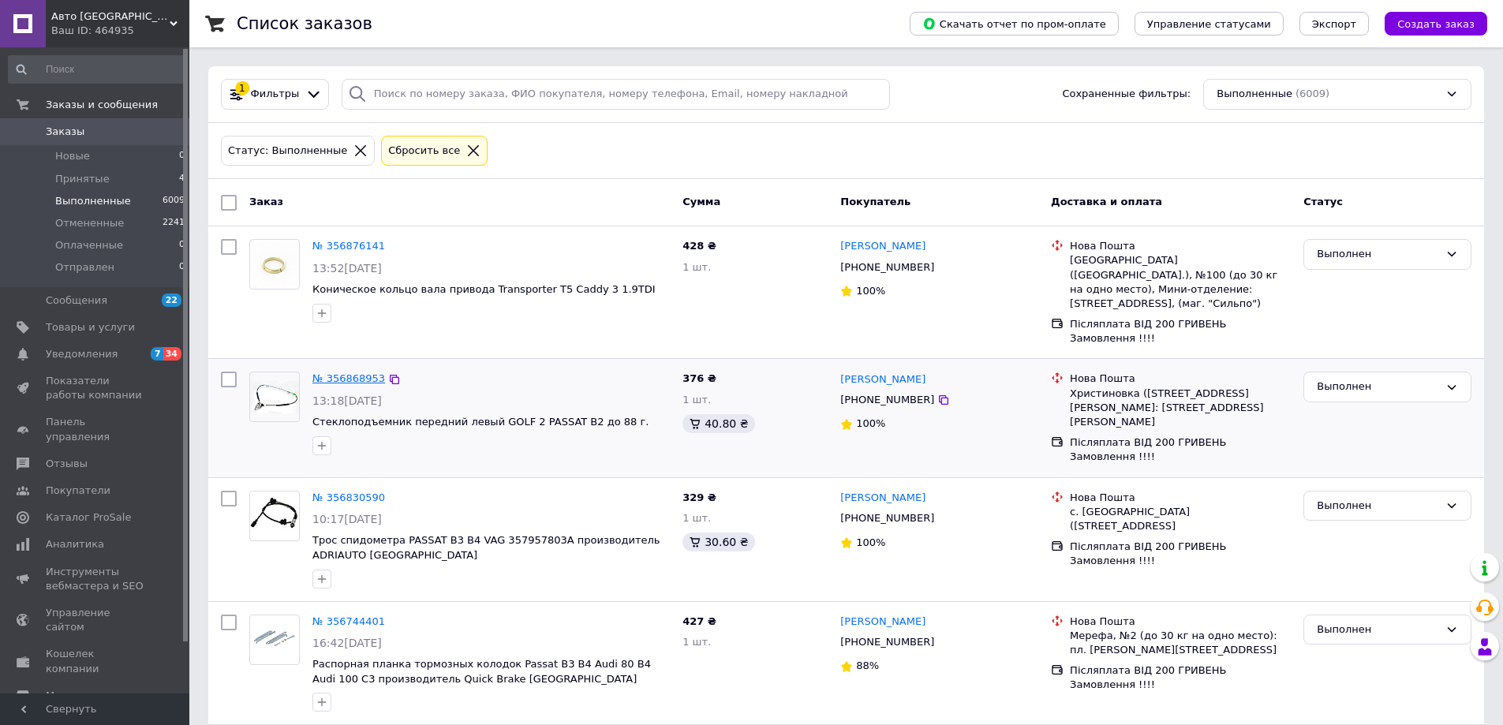
click at [343, 373] on link "№ 356868953" at bounding box center [349, 379] width 73 height 12
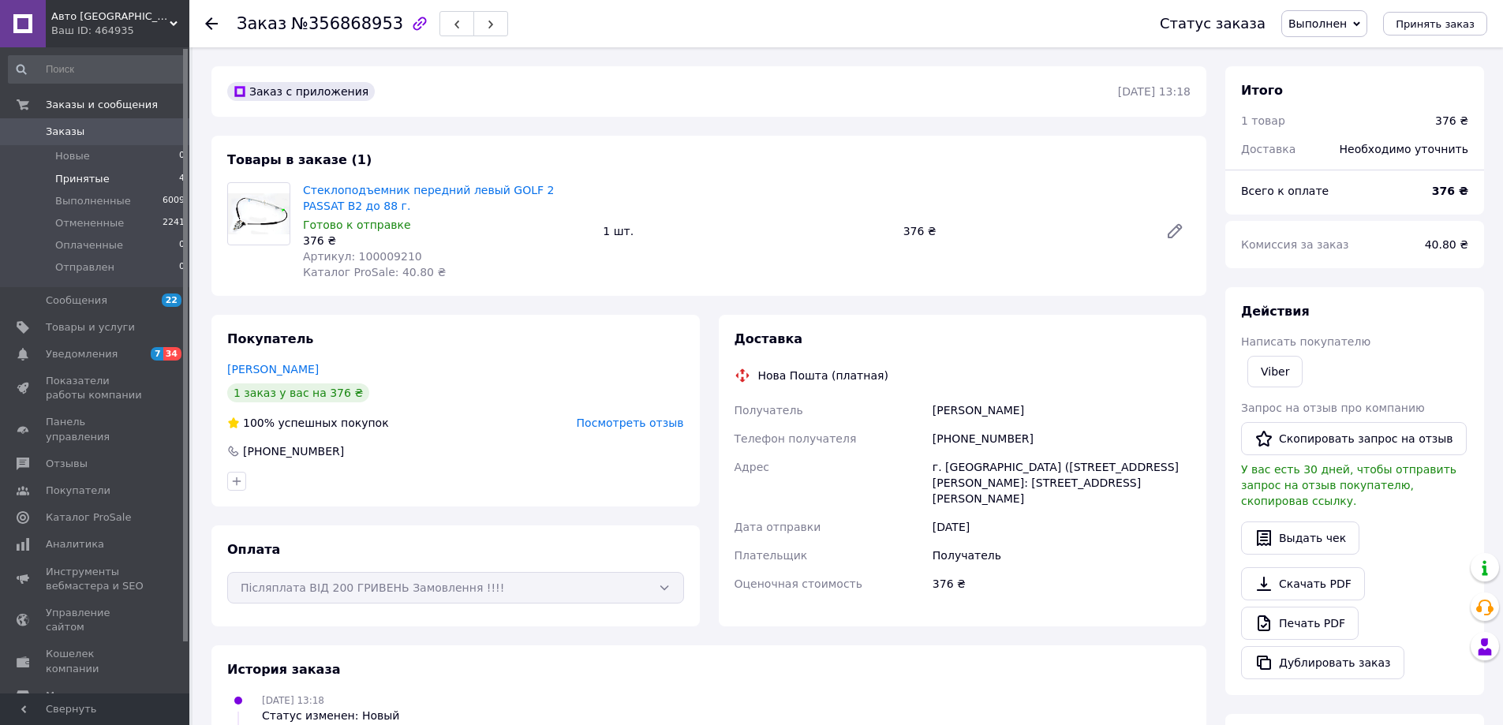
click at [90, 177] on span "Принятые" at bounding box center [82, 179] width 54 height 14
